Goal: Task Accomplishment & Management: Complete application form

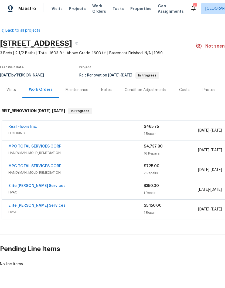
click at [58, 147] on link "MPC TOTAL SERVICES CORP" at bounding box center [34, 147] width 53 height 4
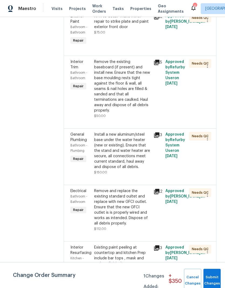
scroll to position [268, 0]
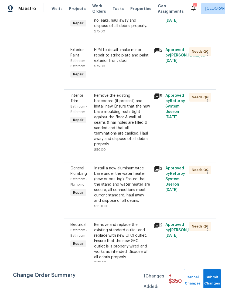
click at [160, 53] on icon at bounding box center [156, 50] width 5 height 5
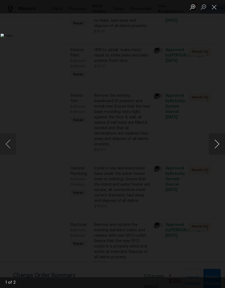
click at [215, 149] on button "Next image" at bounding box center [217, 144] width 16 height 22
click at [214, 3] on button "Close lightbox" at bounding box center [214, 6] width 11 height 9
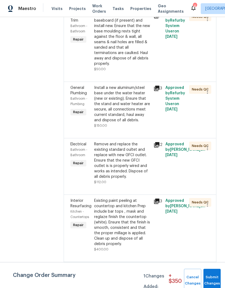
scroll to position [349, 0]
click at [160, 91] on icon at bounding box center [157, 88] width 6 height 6
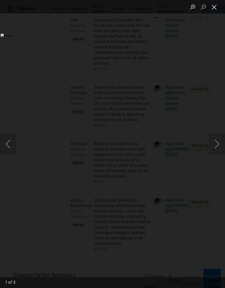
click at [215, 8] on button "Close lightbox" at bounding box center [214, 6] width 11 height 9
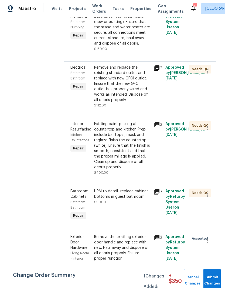
scroll to position [425, 0]
click at [160, 71] on icon at bounding box center [156, 67] width 5 height 5
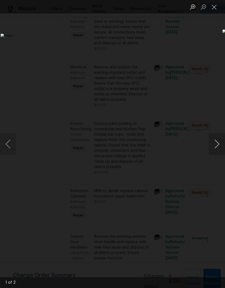
click at [221, 143] on button "Next image" at bounding box center [217, 144] width 16 height 22
click at [215, 7] on button "Close lightbox" at bounding box center [214, 6] width 11 height 9
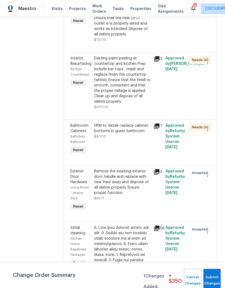
scroll to position [491, 0]
click at [160, 62] on icon at bounding box center [157, 58] width 6 height 6
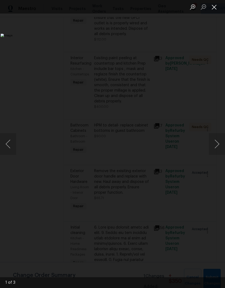
click at [216, 6] on button "Close lightbox" at bounding box center [214, 6] width 11 height 9
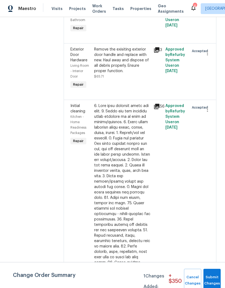
scroll to position [611, 0]
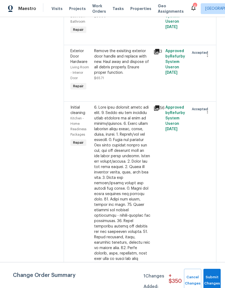
click at [158, 54] on icon at bounding box center [156, 51] width 5 height 5
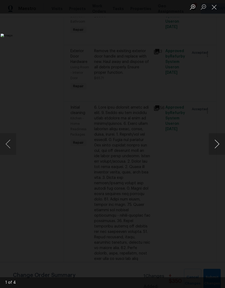
click at [217, 148] on button "Next image" at bounding box center [217, 144] width 16 height 22
click at [217, 151] on button "Next image" at bounding box center [217, 144] width 16 height 22
click at [215, 8] on button "Close lightbox" at bounding box center [214, 6] width 11 height 9
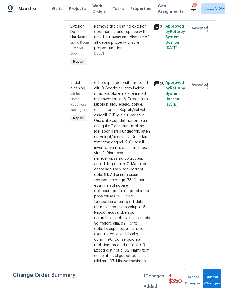
scroll to position [635, 0]
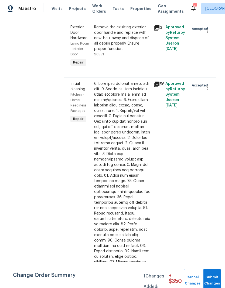
click at [125, 51] on div "Remove the exisiting exterior door handle and replace with new. Haul away and d…" at bounding box center [122, 38] width 56 height 27
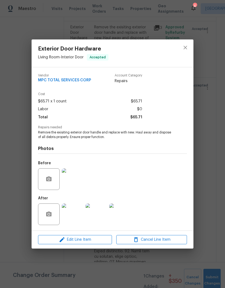
click at [74, 178] on img at bounding box center [73, 179] width 22 height 22
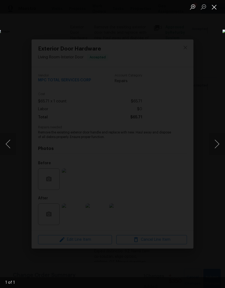
click at [212, 6] on button "Close lightbox" at bounding box center [214, 6] width 11 height 9
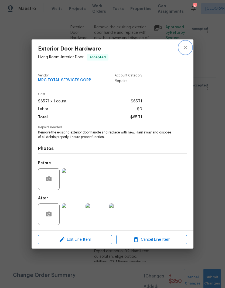
click at [189, 44] on button "close" at bounding box center [185, 47] width 13 height 13
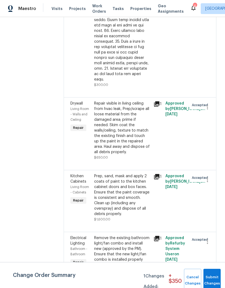
scroll to position [893, 0]
click at [160, 106] on icon at bounding box center [156, 103] width 5 height 5
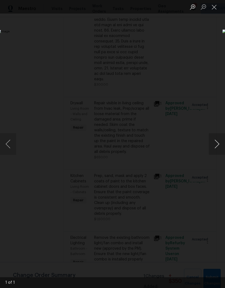
click at [215, 150] on button "Next image" at bounding box center [217, 144] width 16 height 22
click at [219, 143] on button "Next image" at bounding box center [217, 144] width 16 height 22
click at [212, 144] on button "Next image" at bounding box center [217, 144] width 16 height 22
click at [217, 142] on button "Next image" at bounding box center [217, 144] width 16 height 22
click at [209, 31] on div "Lightbox" at bounding box center [112, 144] width 225 height 288
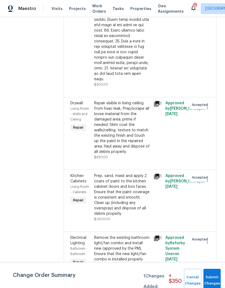
click at [150, 126] on div "Repair visible in living ceiling from hvac leak, Prep/scrape all loose material…" at bounding box center [122, 127] width 56 height 54
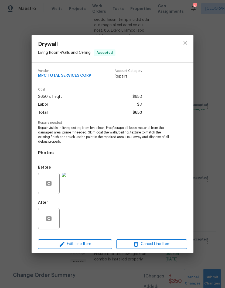
click at [214, 75] on div "Drywall Living Room - Walls and Ceiling Accepted Vendor MPC TOTAL SERVICES CORP…" at bounding box center [112, 144] width 225 height 288
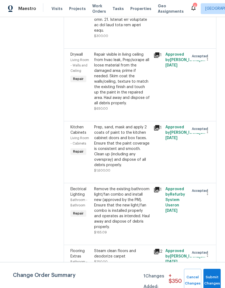
scroll to position [953, 0]
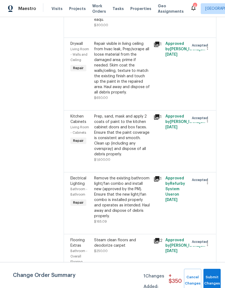
click at [159, 47] on icon at bounding box center [156, 44] width 5 height 5
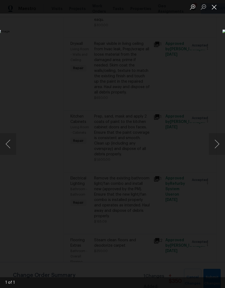
click at [214, 6] on button "Close lightbox" at bounding box center [214, 6] width 11 height 9
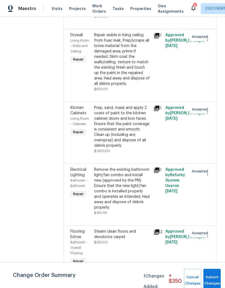
scroll to position [961, 0]
click at [160, 112] on icon at bounding box center [157, 108] width 6 height 6
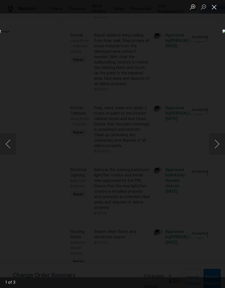
click at [216, 4] on button "Close lightbox" at bounding box center [214, 6] width 11 height 9
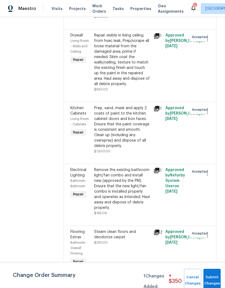
scroll to position [22, 0]
click at [160, 230] on icon at bounding box center [156, 232] width 5 height 5
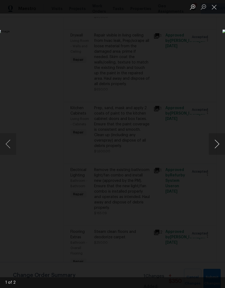
click at [217, 141] on button "Next image" at bounding box center [217, 144] width 16 height 22
click at [217, 68] on div "Lightbox" at bounding box center [112, 144] width 225 height 288
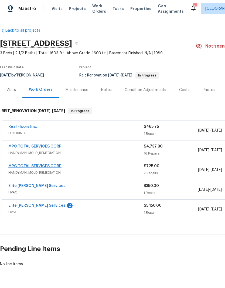
click at [12, 167] on link "MPC TOTAL SERVICES CORP" at bounding box center [34, 166] width 53 height 4
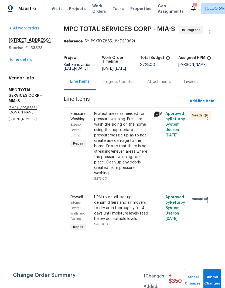
click at [129, 146] on div "Protect areas as needed for pressure washing. Pressure wash the siding on the h…" at bounding box center [122, 143] width 56 height 65
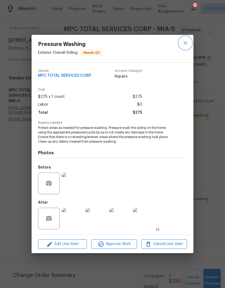
click at [179, 42] on button "close" at bounding box center [185, 42] width 13 height 13
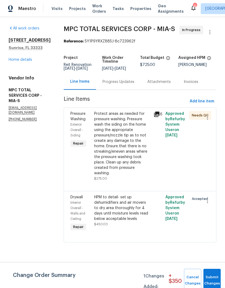
click at [135, 126] on div "Protect areas as needed for pressure washing. Pressure wash the siding on the h…" at bounding box center [122, 143] width 56 height 65
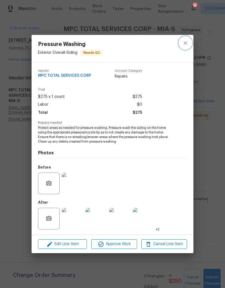
click at [187, 46] on button "close" at bounding box center [185, 42] width 13 height 13
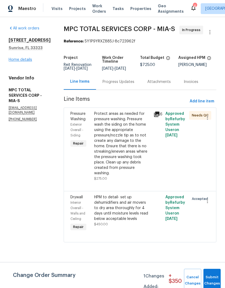
click at [18, 58] on link "Home details" at bounding box center [21, 60] width 24 height 4
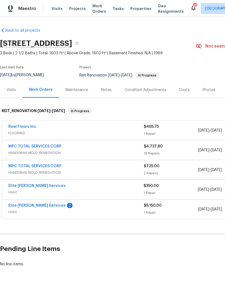
scroll to position [15, 0]
click at [17, 145] on link "MPC TOTAL SERVICES CORP" at bounding box center [34, 147] width 53 height 4
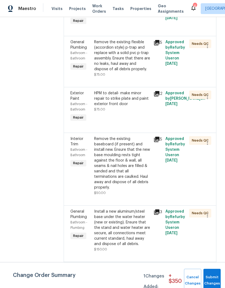
scroll to position [225, 0]
click at [158, 96] on icon at bounding box center [156, 93] width 5 height 5
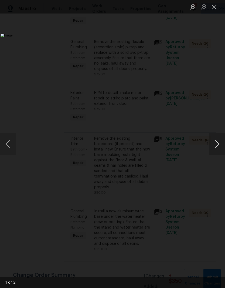
click at [215, 146] on button "Next image" at bounding box center [217, 144] width 16 height 22
click at [213, 10] on button "Close lightbox" at bounding box center [214, 6] width 11 height 9
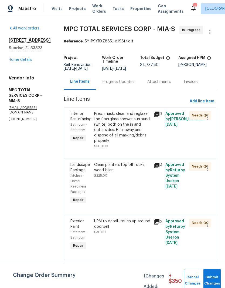
scroll to position [0, 0]
click at [202, 105] on span "Add line item" at bounding box center [202, 101] width 25 height 7
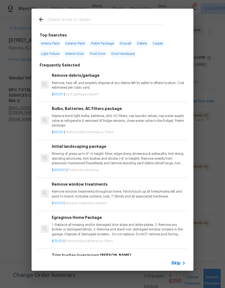
click at [68, 12] on div at bounding box center [101, 19] width 138 height 21
click at [56, 17] on input "text" at bounding box center [105, 20] width 115 height 8
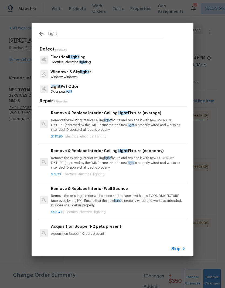
scroll to position [400, 1]
type input "L"
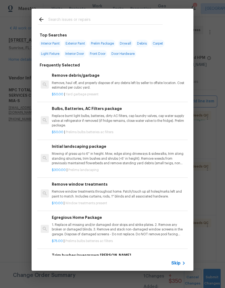
click at [213, 121] on div "Top Searches Interior Paint Exterior Paint Prelim Package Drywall Debris Carpet…" at bounding box center [112, 139] width 225 height 279
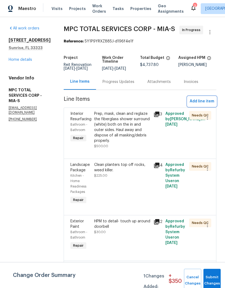
scroll to position [0, 0]
click at [18, 61] on link "Home details" at bounding box center [21, 60] width 24 height 4
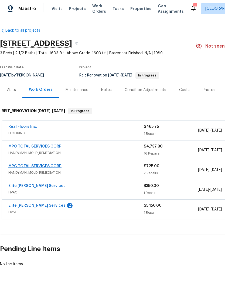
click at [18, 164] on link "MPC TOTAL SERVICES CORP" at bounding box center [34, 166] width 53 height 4
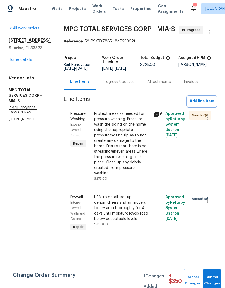
click at [206, 105] on span "Add line item" at bounding box center [202, 101] width 25 height 7
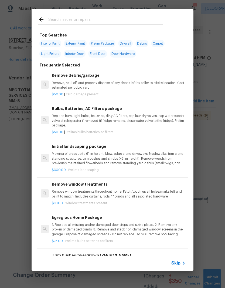
click at [87, 17] on input "text" at bounding box center [105, 20] width 115 height 8
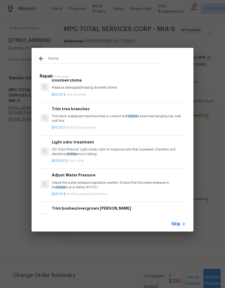
scroll to position [348, 0]
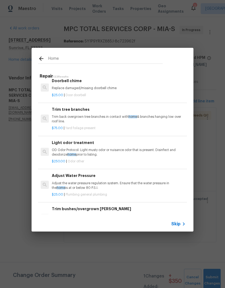
click at [56, 56] on input "Home" at bounding box center [105, 59] width 115 height 8
click at [69, 60] on input "Home" at bounding box center [105, 59] width 115 height 8
type input "H"
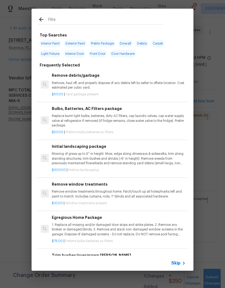
type input "Filter"
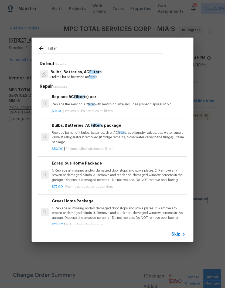
click at [62, 73] on p "Bulbs, Batteries, AC Filter s" at bounding box center [76, 72] width 51 height 6
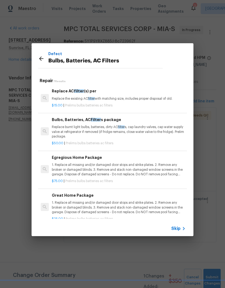
click at [151, 132] on p "Replace burnt light bulbs, batteries, dirty AC filter s, cap laundry valves, ca…" at bounding box center [119, 132] width 134 height 14
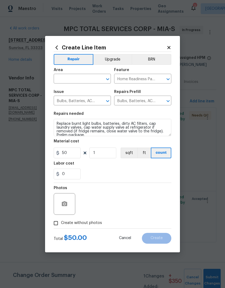
click at [72, 225] on span "Create without photos" at bounding box center [81, 223] width 41 height 6
click at [61, 225] on input "Create without photos" at bounding box center [56, 223] width 10 height 10
checkbox input "true"
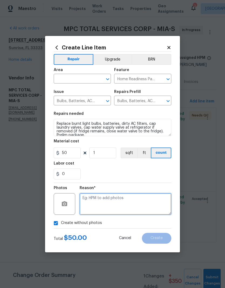
click at [146, 200] on textarea at bounding box center [126, 204] width 92 height 22
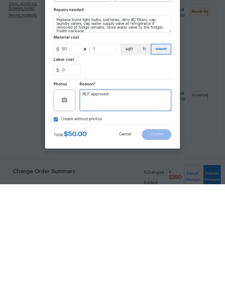
click at [122, 193] on textarea "REIT approved" at bounding box center [126, 204] width 92 height 22
type textarea "REIT approved"
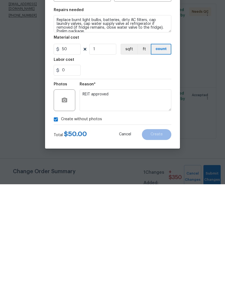
click at [162, 169] on div "0" at bounding box center [113, 174] width 118 height 11
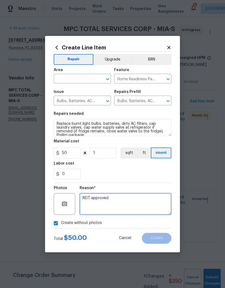
click at [152, 202] on textarea "REIT approved" at bounding box center [126, 204] width 92 height 22
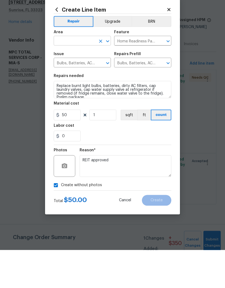
click at [79, 75] on input "text" at bounding box center [75, 79] width 42 height 8
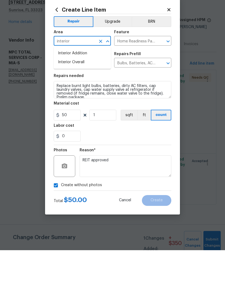
type input "interior"
click at [155, 169] on div "0" at bounding box center [113, 174] width 118 height 11
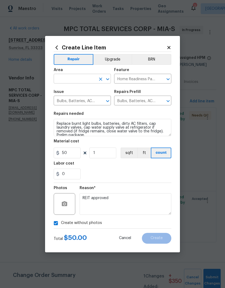
click at [93, 79] on input "text" at bounding box center [75, 79] width 42 height 8
click at [89, 100] on li "Interior Overall" at bounding box center [82, 100] width 57 height 9
type input "Interior Overall"
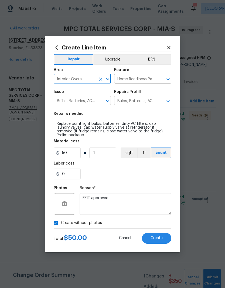
click at [89, 100] on input "Bulbs, Batteries, AC Filters" at bounding box center [75, 101] width 42 height 8
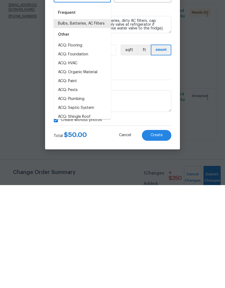
click at [169, 109] on section "Repairs needed Replace burnt light bulbs, batteries, dirty AC filters, cap laun…" at bounding box center [113, 146] width 118 height 74
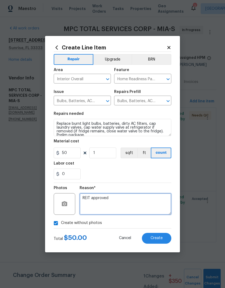
click at [155, 199] on textarea "REIT approved" at bounding box center [126, 204] width 92 height 22
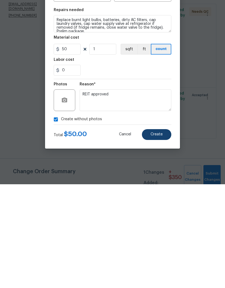
click at [161, 236] on span "Create" at bounding box center [157, 238] width 12 height 4
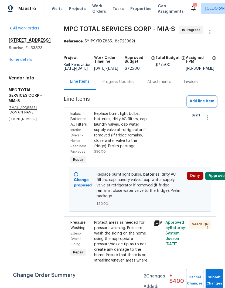
click at [205, 105] on span "Add line item" at bounding box center [202, 101] width 25 height 7
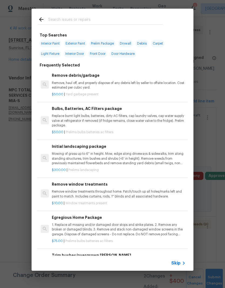
click at [82, 20] on input "text" at bounding box center [105, 20] width 115 height 8
type input "Garage"
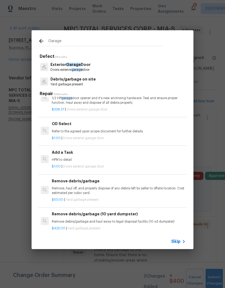
scroll to position [280, 0]
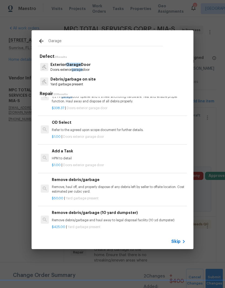
click at [68, 148] on h6 "Add a Task" at bounding box center [119, 151] width 134 height 6
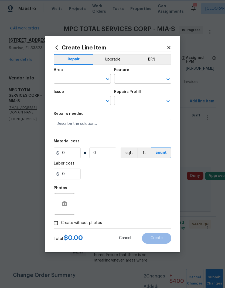
type input "Interior Door"
type input "Exterior Garage Door"
type textarea "HPM to detail"
type input "1"
type input "Add a Task $1.00"
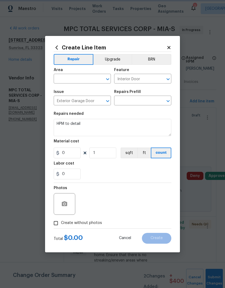
type input "1"
click at [92, 80] on input "text" at bounding box center [75, 79] width 42 height 8
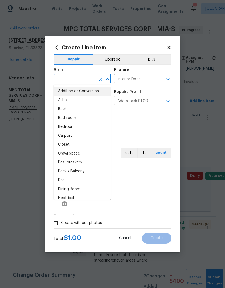
click at [100, 94] on li "Addition or Conversion" at bounding box center [82, 91] width 57 height 9
type input "Addition or Conversion"
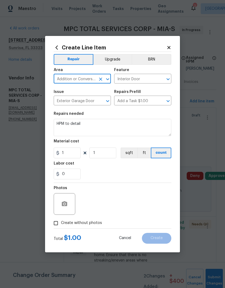
click at [105, 77] on icon "Open" at bounding box center [108, 79] width 6 height 6
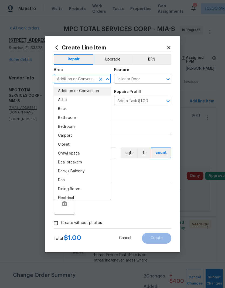
click at [101, 78] on icon "Clear" at bounding box center [100, 78] width 5 height 5
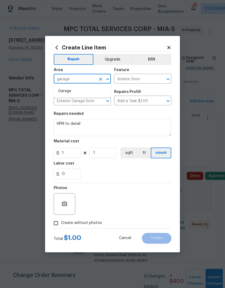
click at [73, 91] on li "Garage" at bounding box center [82, 91] width 57 height 9
type input "Garage"
click at [88, 102] on input "Exterior Garage Door" at bounding box center [75, 101] width 42 height 8
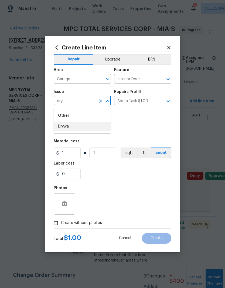
click at [61, 129] on li "Drywall" at bounding box center [82, 126] width 57 height 9
type input "Drywall"
click at [141, 77] on input "Interior Door" at bounding box center [135, 79] width 42 height 8
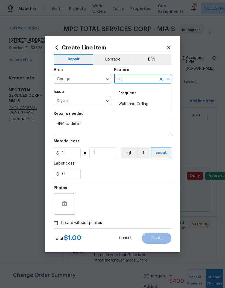
click at [139, 106] on li "Walls and Ceiling" at bounding box center [142, 104] width 57 height 9
type input "Walls and Ceiling"
click at [163, 102] on icon "Clear" at bounding box center [161, 100] width 5 height 5
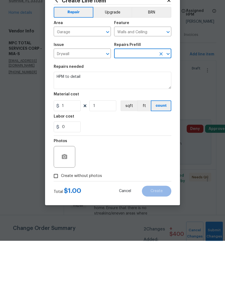
click at [169, 100] on icon "Open" at bounding box center [168, 101] width 3 height 2
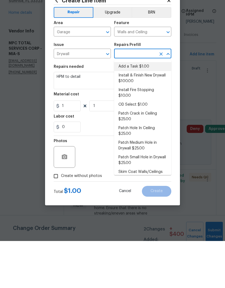
click at [144, 109] on li "Add a Task $1.00" at bounding box center [142, 113] width 57 height 9
type input "Add a Task $1.00"
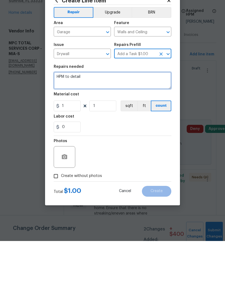
click at [124, 119] on textarea "HPM to detail" at bounding box center [113, 127] width 118 height 17
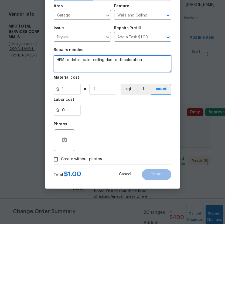
type textarea "HPM to detail- paint ceiling due to discoloration"
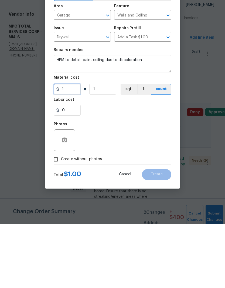
click at [75, 148] on input "1" at bounding box center [67, 153] width 27 height 11
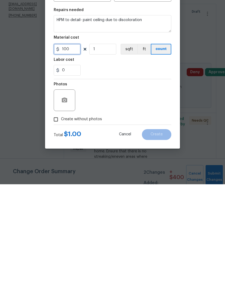
scroll to position [6, 0]
type input "100"
click at [148, 119] on textarea "HPM to detail- paint ceiling due to discoloration" at bounding box center [113, 127] width 118 height 17
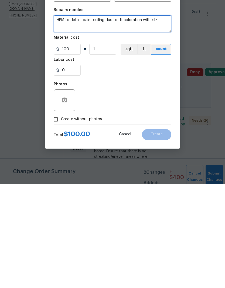
type textarea "HPM to detail- paint ceiling due to discoloration with kilz"
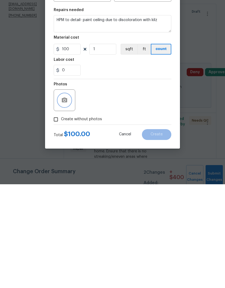
click at [67, 201] on icon "button" at bounding box center [64, 203] width 5 height 5
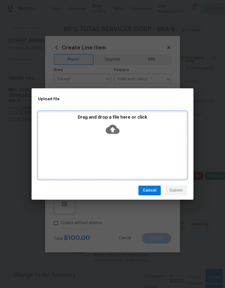
click at [118, 129] on icon at bounding box center [113, 129] width 14 height 9
